Goal: Information Seeking & Learning: Find specific fact

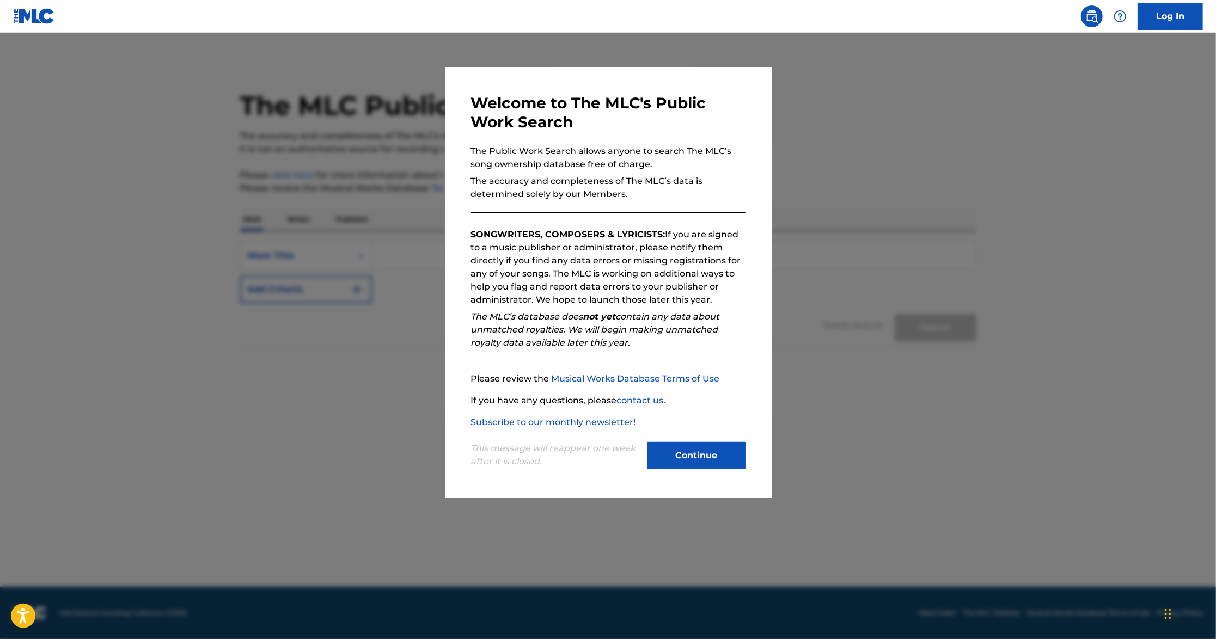
click at [686, 445] on button "Continue" at bounding box center [696, 455] width 98 height 27
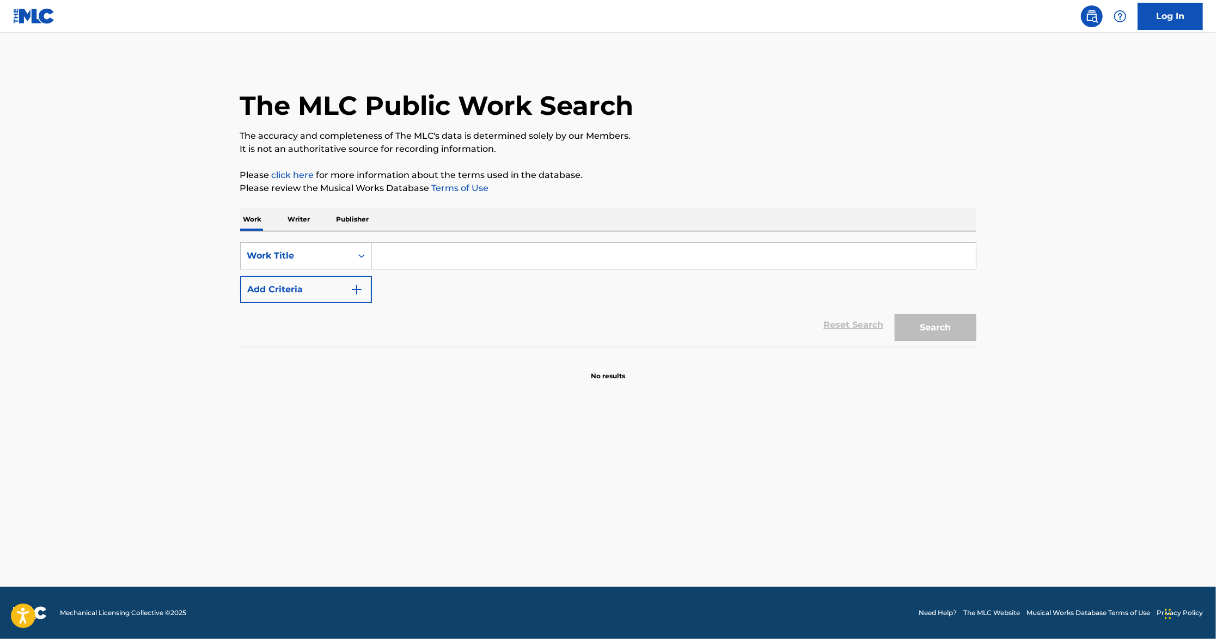
click at [414, 265] on input "Search Form" at bounding box center [674, 256] width 604 height 26
paste input "[PERSON_NAME]"
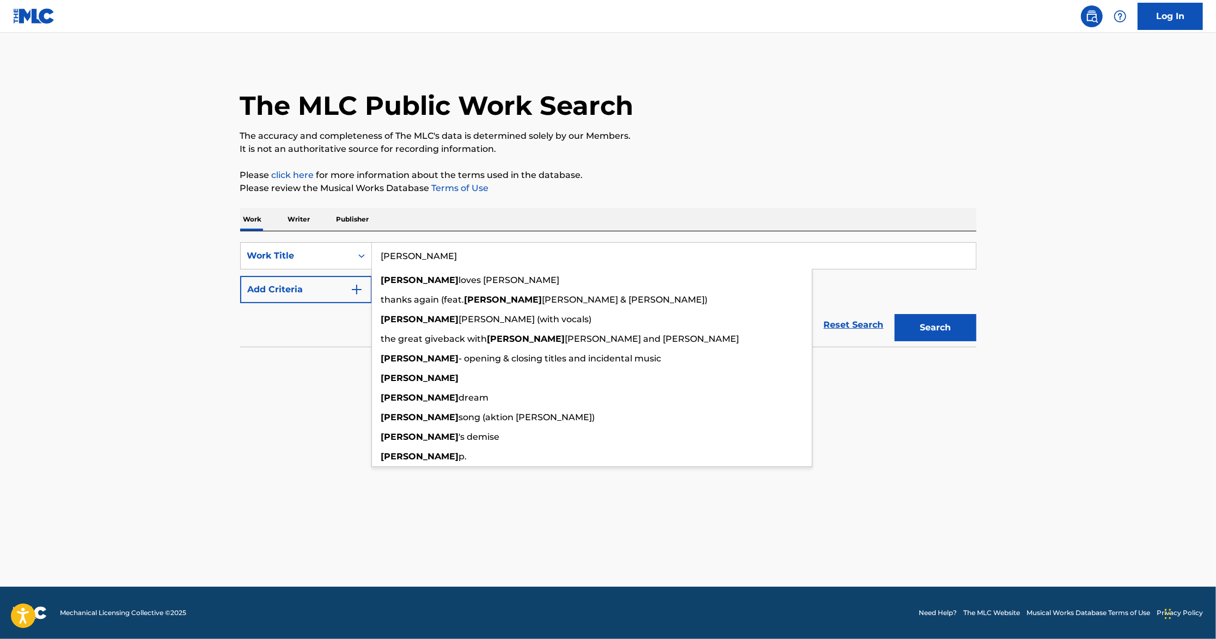
type input "[PERSON_NAME]"
click at [292, 360] on section "No results" at bounding box center [608, 367] width 736 height 28
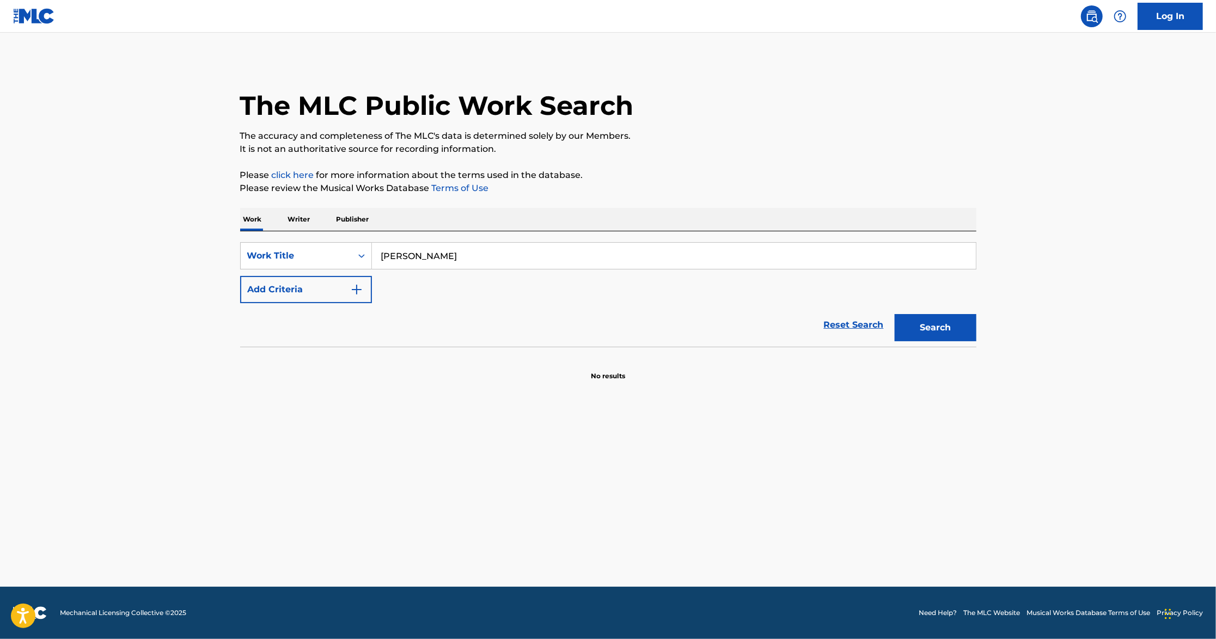
click at [356, 287] on img "Search Form" at bounding box center [356, 289] width 13 height 13
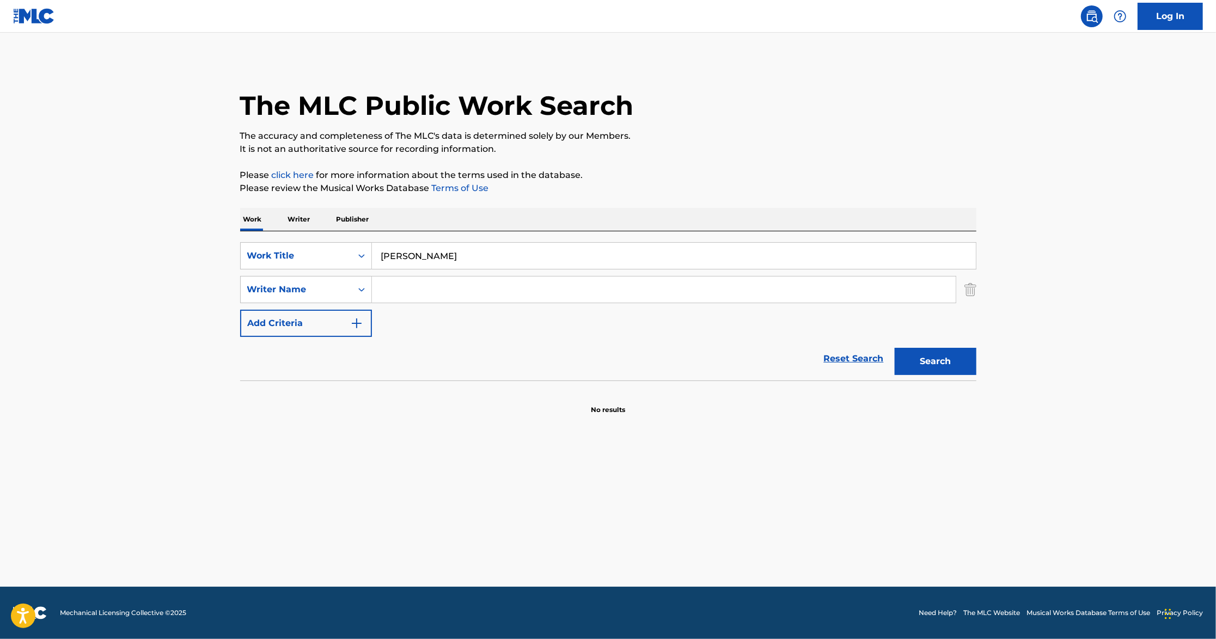
click at [464, 299] on input "Search Form" at bounding box center [664, 290] width 584 height 26
paste input "[PERSON_NAME]"
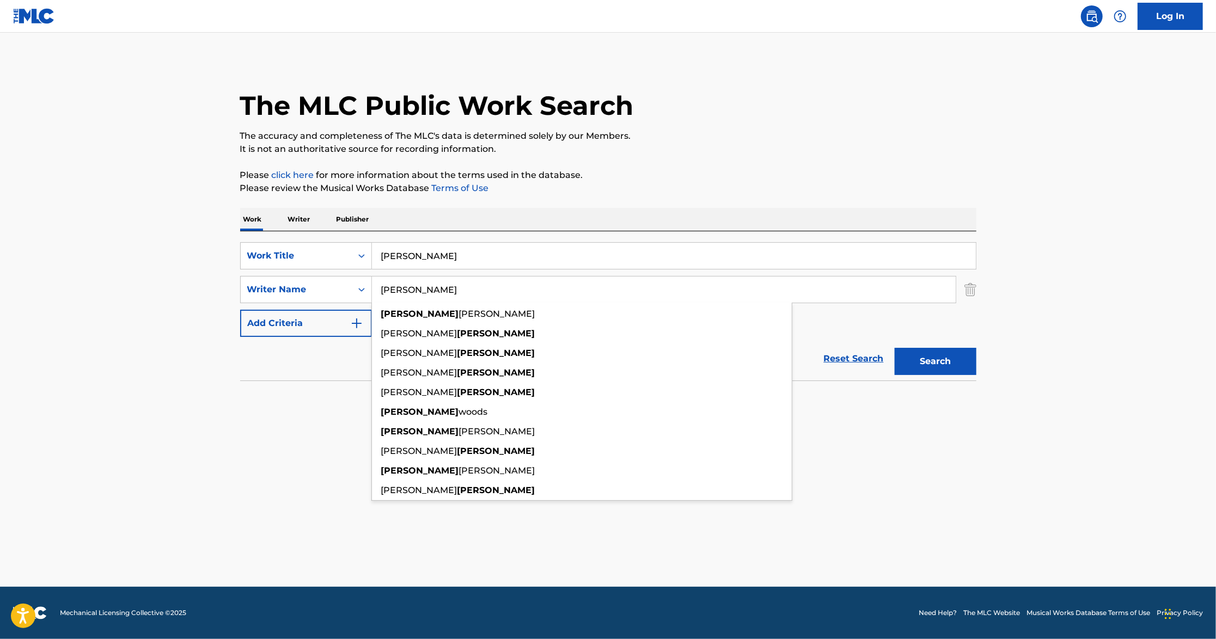
type input "[PERSON_NAME]"
click at [895, 348] on button "Search" at bounding box center [936, 361] width 82 height 27
